Goal: Task Accomplishment & Management: Use online tool/utility

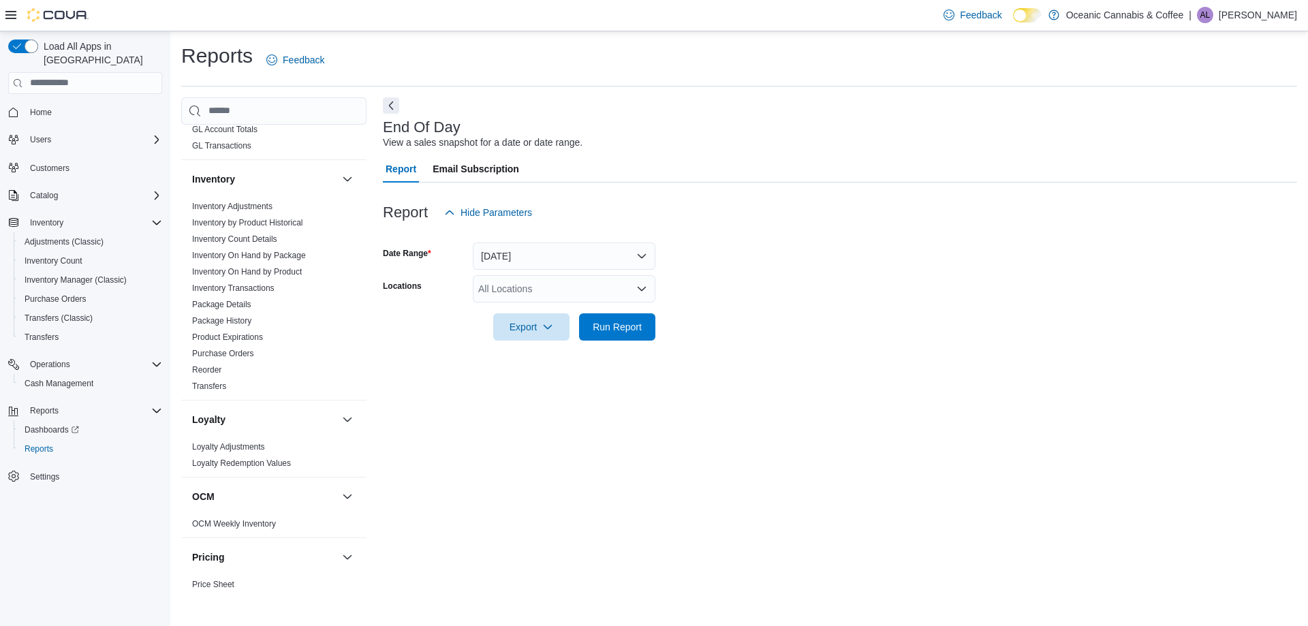
scroll to position [613, 0]
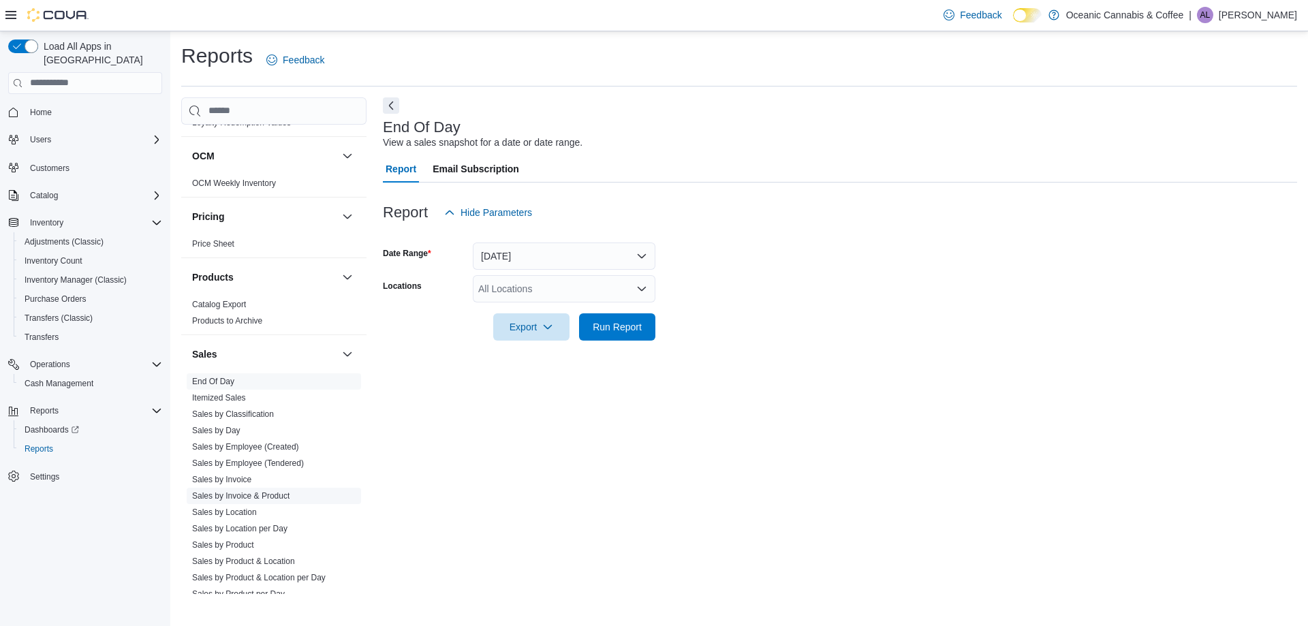
click at [243, 499] on link "Sales by Invoice & Product" at bounding box center [240, 496] width 97 height 10
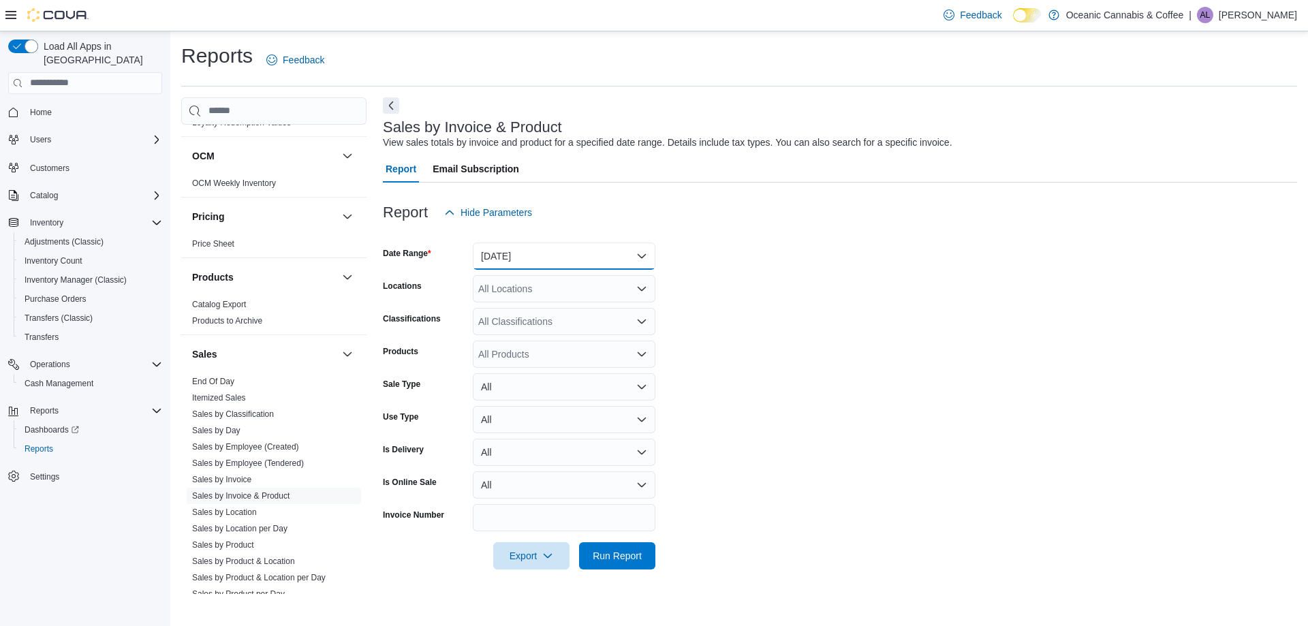
click at [528, 247] on button "[DATE]" at bounding box center [564, 255] width 183 height 27
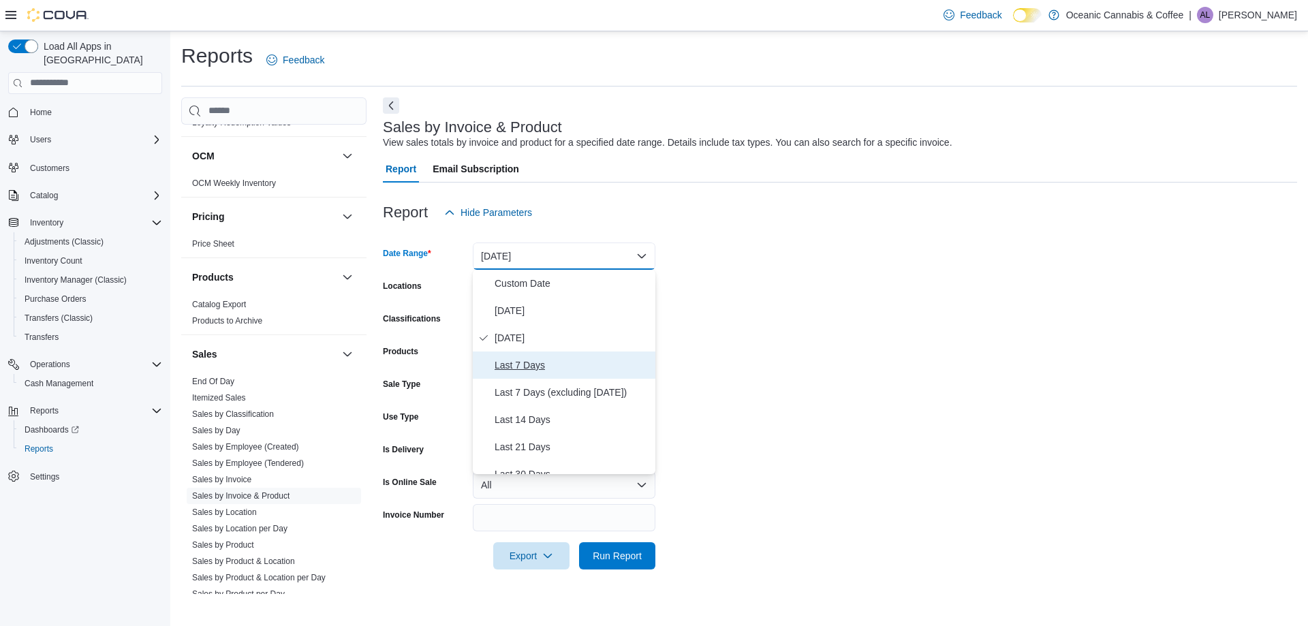
click at [524, 362] on span "Last 7 Days" at bounding box center [572, 365] width 155 height 16
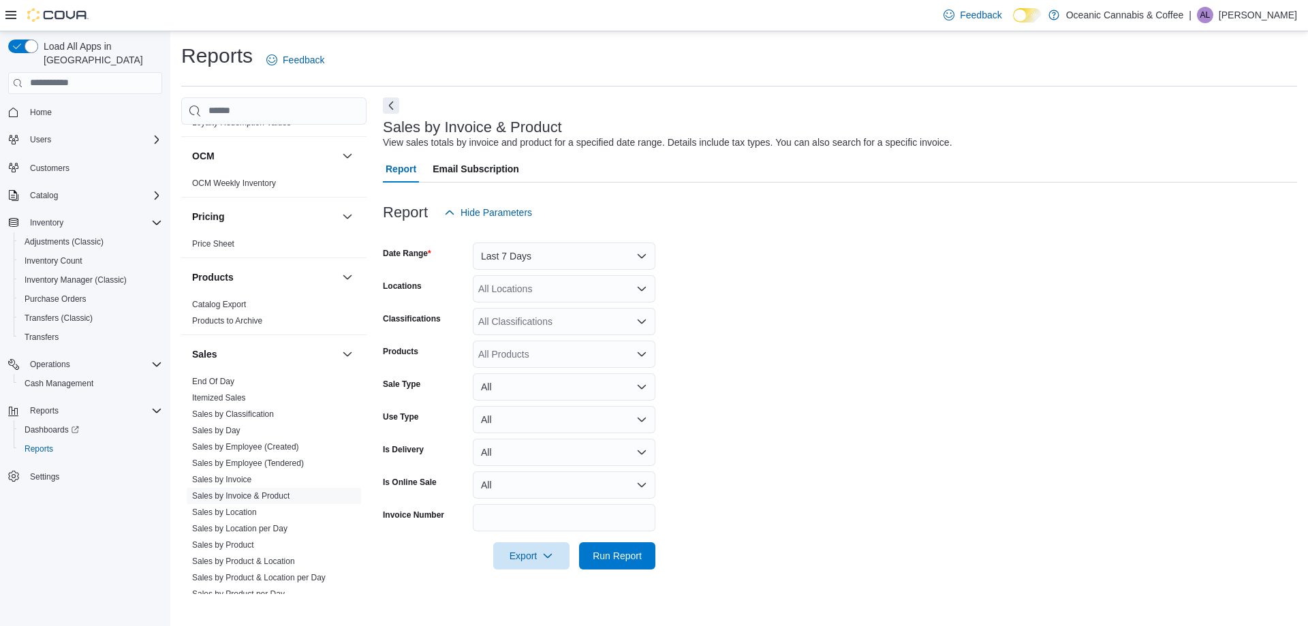
click at [834, 250] on form "Date Range Last 7 Days Locations All Locations Classifications All Classificati…" at bounding box center [840, 397] width 914 height 343
click at [591, 287] on div "All Locations" at bounding box center [564, 288] width 183 height 27
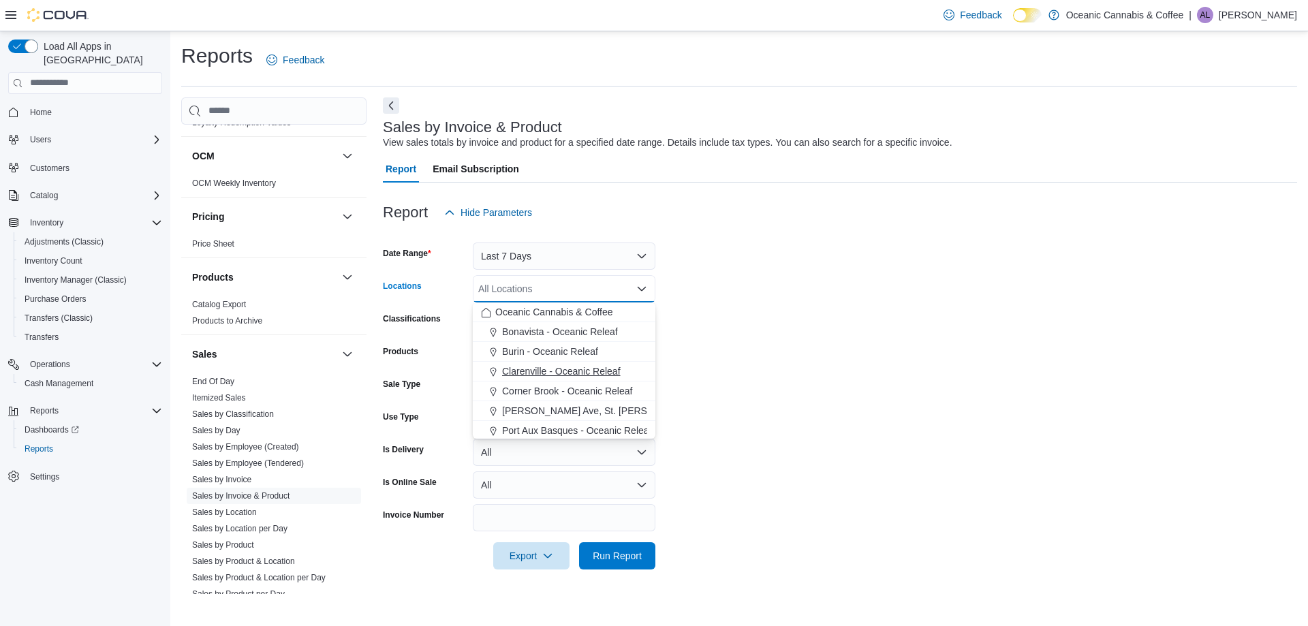
scroll to position [81, 0]
click at [548, 396] on button "Stephenville - Oceanic Releaf" at bounding box center [564, 389] width 183 height 20
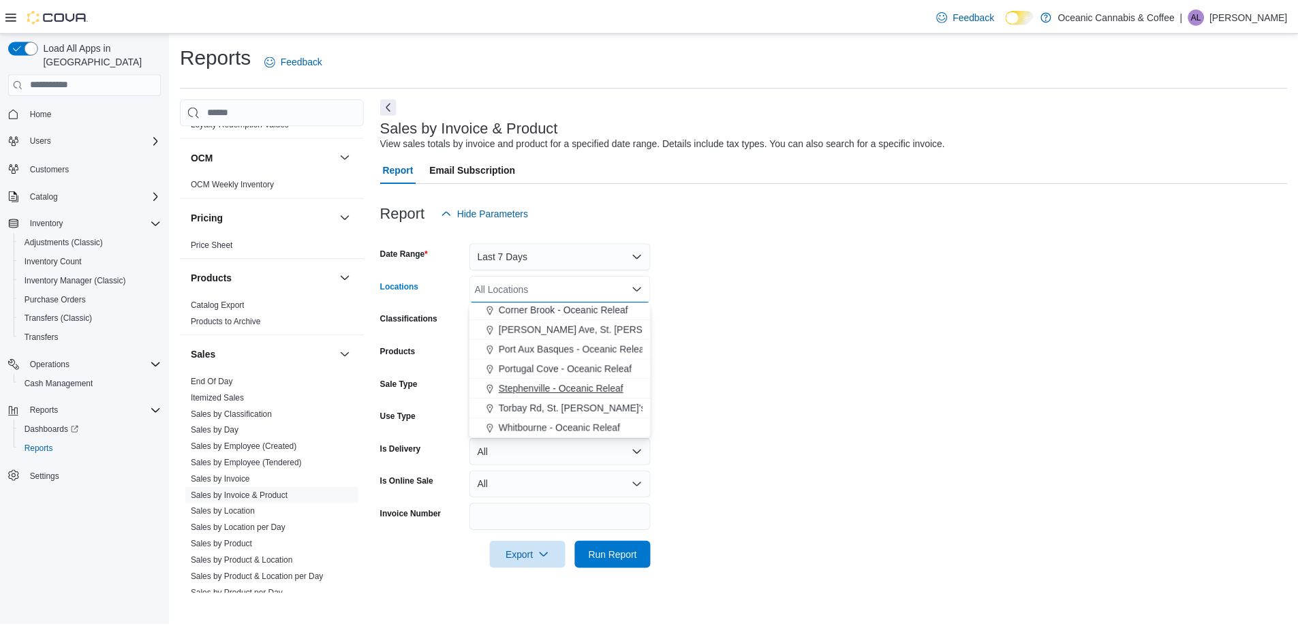
scroll to position [61, 0]
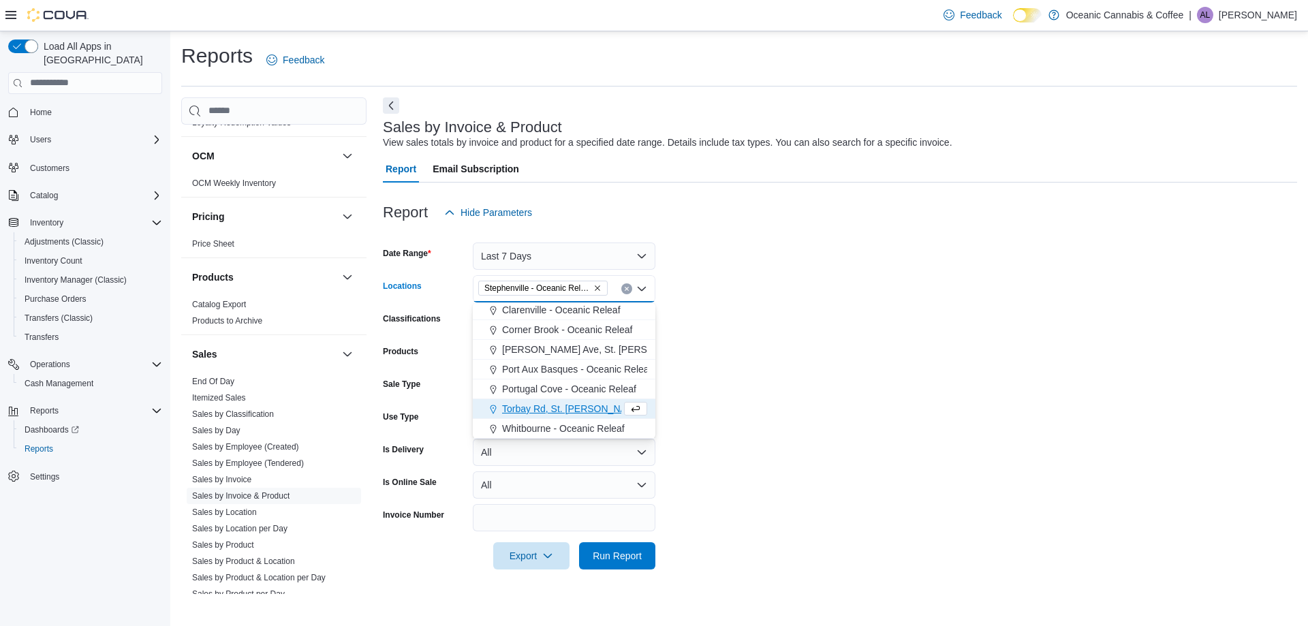
click at [800, 359] on form "Date Range Last 7 Days Locations [GEOGRAPHIC_DATA] - [GEOGRAPHIC_DATA] Releaf C…" at bounding box center [840, 397] width 914 height 343
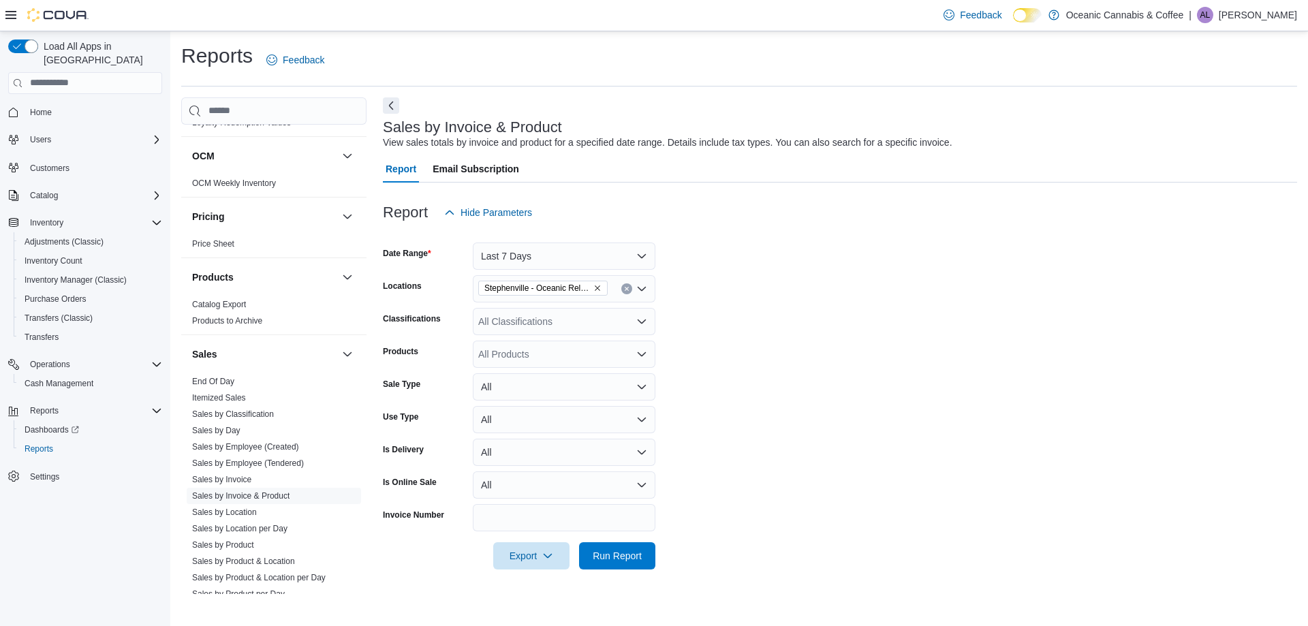
click at [563, 336] on form "Date Range Last 7 Days Locations [GEOGRAPHIC_DATA] - Oceanic Releaf Classificat…" at bounding box center [840, 397] width 914 height 343
click at [556, 343] on div "All Products" at bounding box center [564, 354] width 183 height 27
click at [571, 346] on div "All Products" at bounding box center [564, 354] width 183 height 27
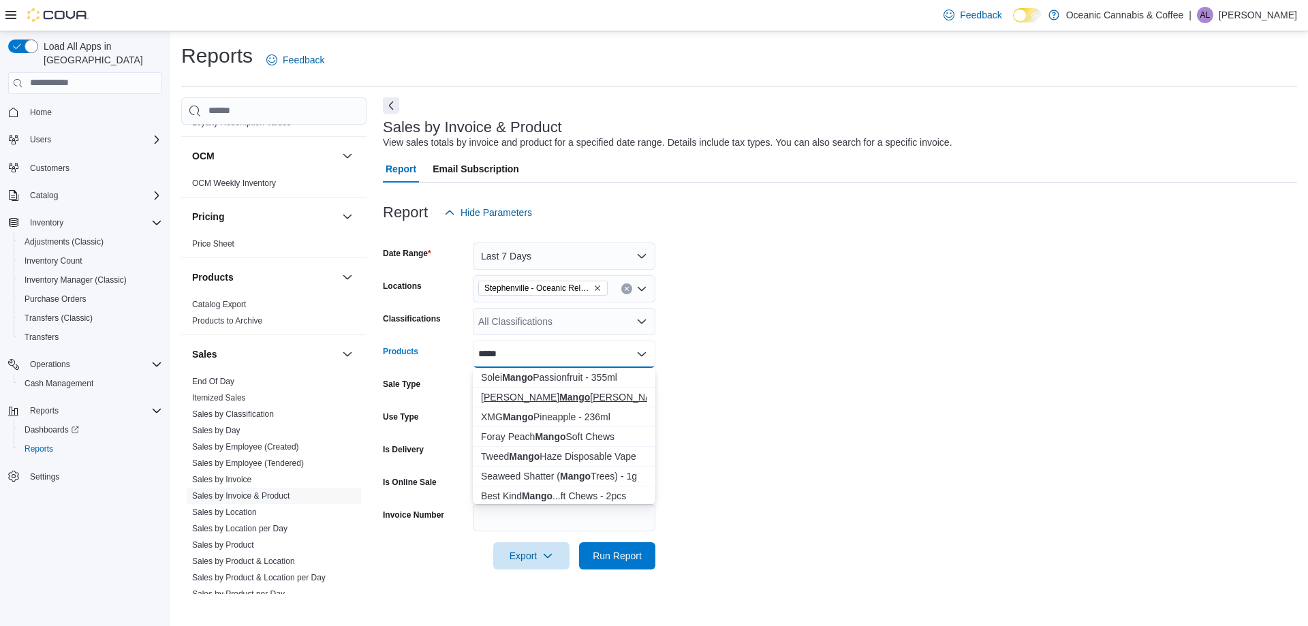
type input "*****"
click at [573, 402] on div "[PERSON_NAME] Mango [PERSON_NAME] - 355ml" at bounding box center [564, 397] width 166 height 14
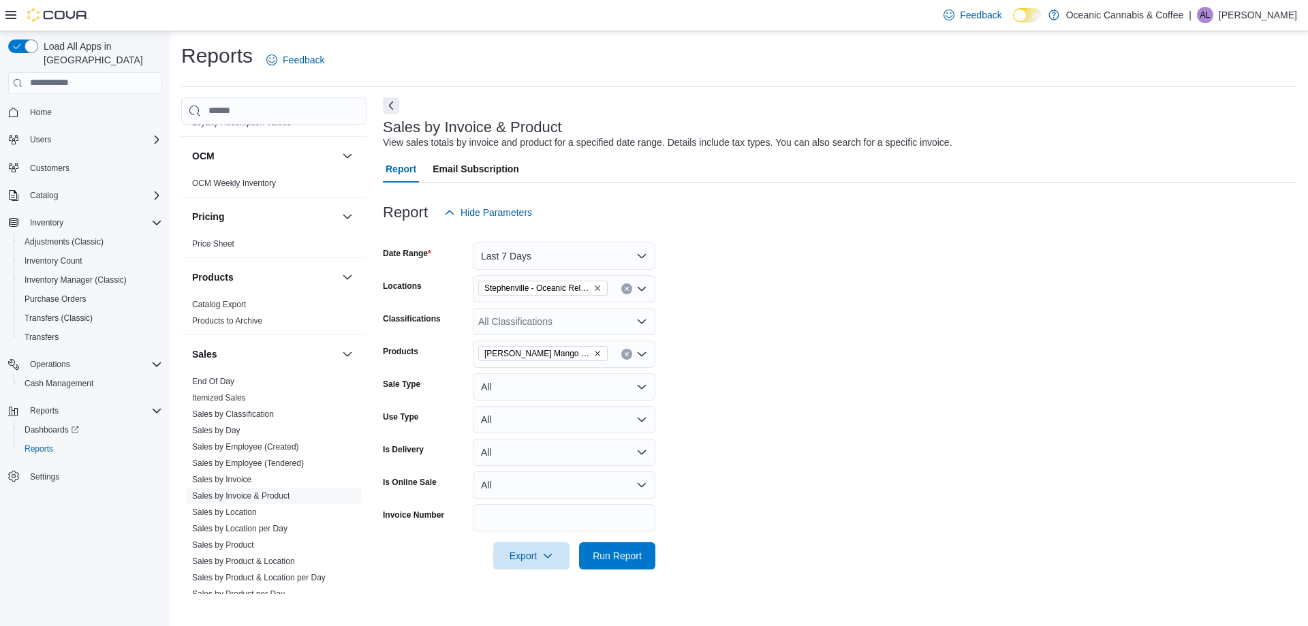
click at [795, 376] on form "Date Range Last 7 Days Locations [GEOGRAPHIC_DATA] - Oceanic Releaf Classificat…" at bounding box center [840, 397] width 914 height 343
drag, startPoint x: 625, startPoint y: 559, endPoint x: 664, endPoint y: 552, distance: 39.4
click at [625, 559] on span "Run Report" at bounding box center [617, 556] width 49 height 14
